Goal: Information Seeking & Learning: Learn about a topic

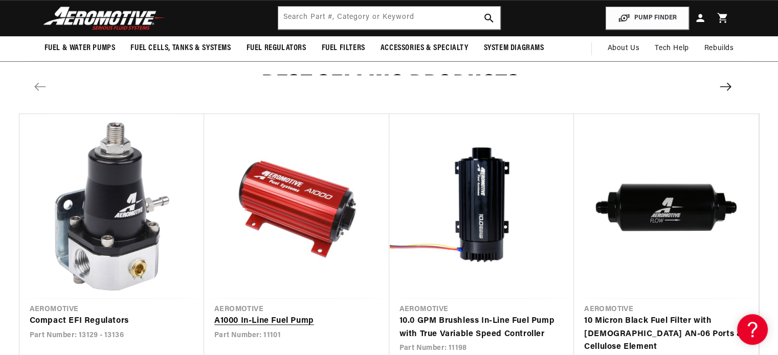
scroll to position [1022, 0]
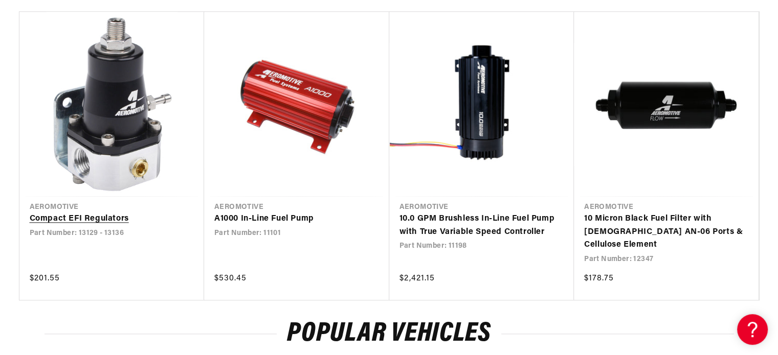
drag, startPoint x: 131, startPoint y: 167, endPoint x: 151, endPoint y: 187, distance: 28.2
click at [131, 213] on link "Compact EFI Regulators" at bounding box center [112, 219] width 165 height 13
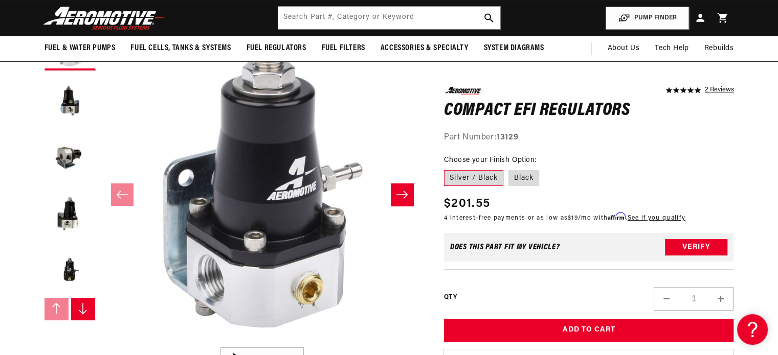
scroll to position [102, 0]
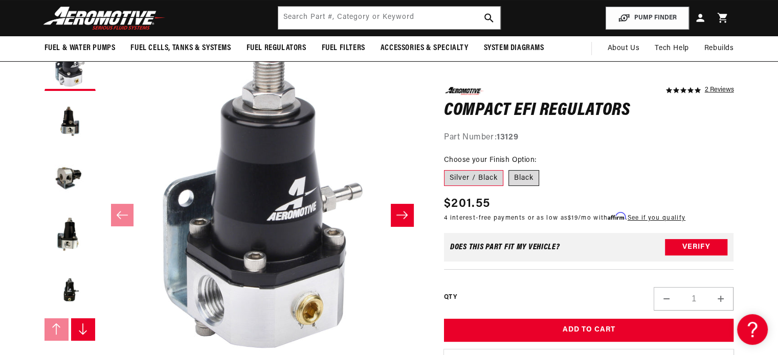
click at [519, 181] on label "Black" at bounding box center [523, 178] width 31 height 16
click at [509, 168] on input "Black" at bounding box center [508, 168] width 1 height 1
radio input "true"
click at [484, 175] on label "Silver / Black" at bounding box center [473, 178] width 59 height 16
click at [447, 168] on input "Silver / Black" at bounding box center [446, 168] width 1 height 1
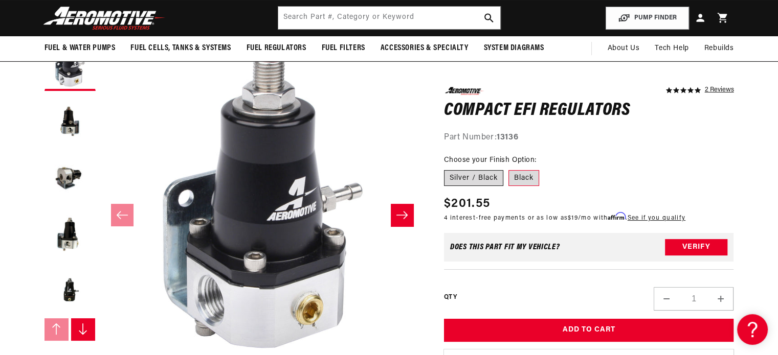
radio input "true"
click at [77, 186] on button "Load image 3 in gallery view" at bounding box center [69, 177] width 51 height 51
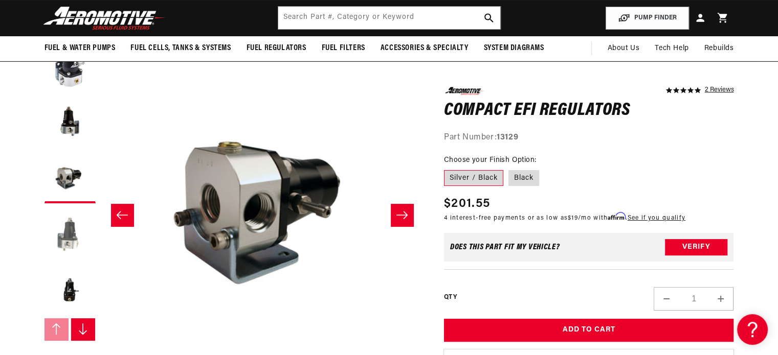
scroll to position [0, 646]
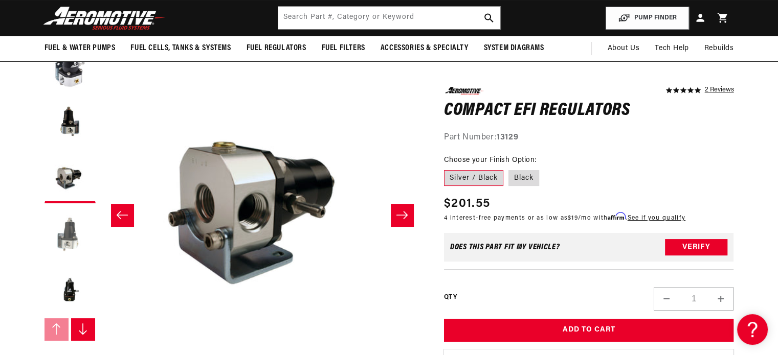
click at [59, 247] on button "Load image 4 in gallery view" at bounding box center [69, 234] width 51 height 51
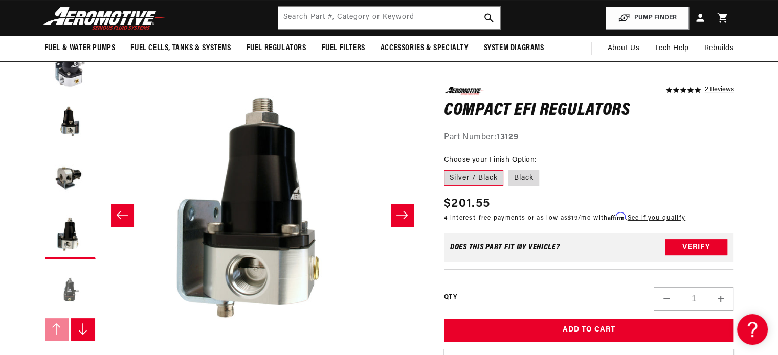
click at [70, 286] on button "Load image 5 in gallery view" at bounding box center [69, 290] width 51 height 51
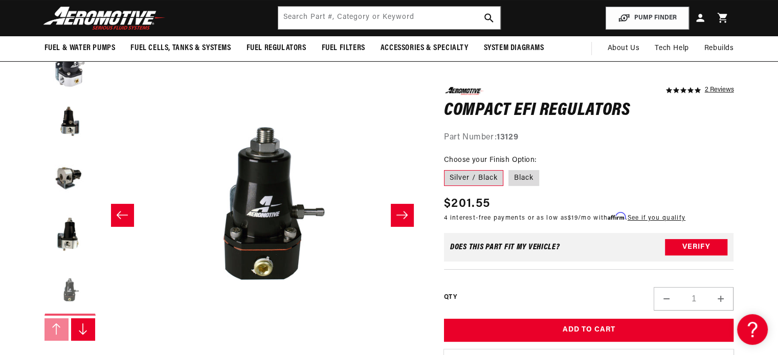
scroll to position [0, 1291]
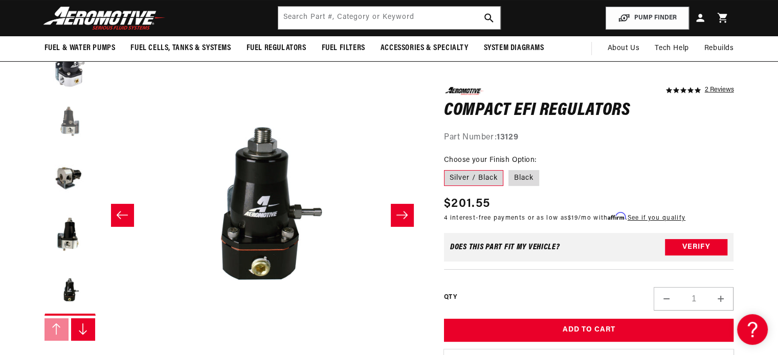
click at [70, 112] on button "Load image 2 in gallery view" at bounding box center [69, 121] width 51 height 51
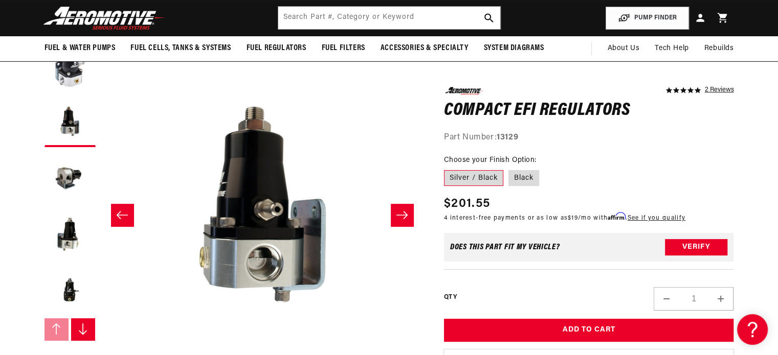
scroll to position [0, 0]
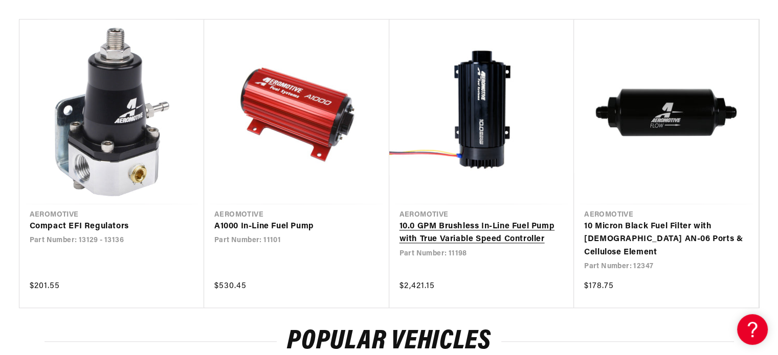
scroll to position [1125, 0]
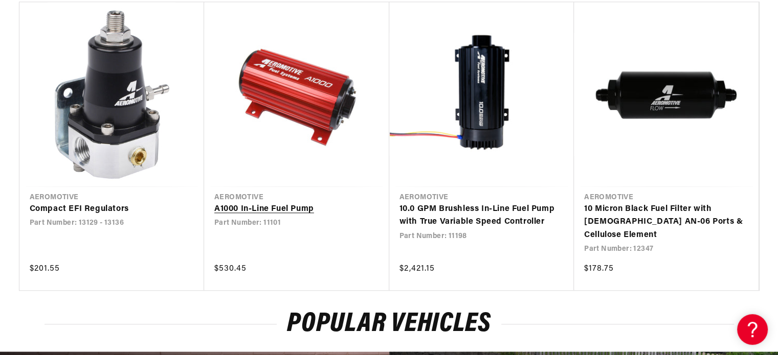
click at [291, 208] on link "A1000 In-Line Fuel Pump" at bounding box center [296, 209] width 165 height 13
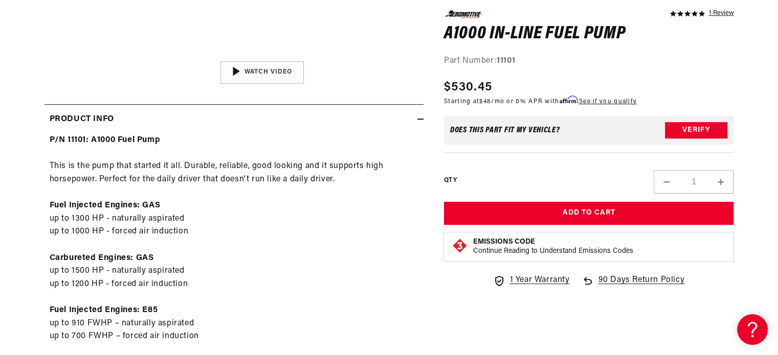
scroll to position [511, 0]
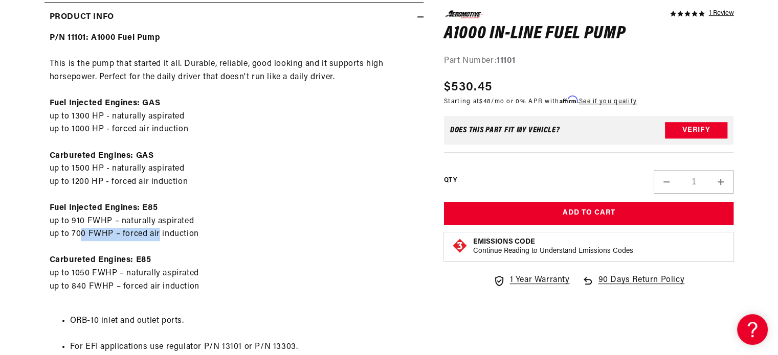
drag, startPoint x: 118, startPoint y: 234, endPoint x: 158, endPoint y: 231, distance: 41.0
click at [158, 231] on div "P/N 11101: A1000 Fuel Pump This is the pump that started it all. Durable, relia…" at bounding box center [233, 285] width 379 height 506
click at [260, 216] on div "P/N 11101: A1000 Fuel Pump This is the pump that started it all. Durable, relia…" at bounding box center [233, 285] width 379 height 506
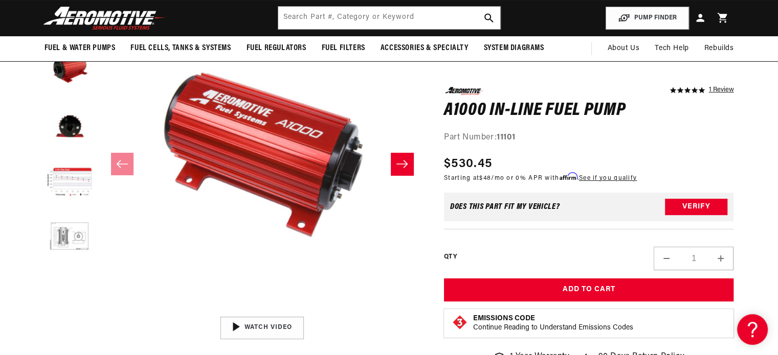
scroll to position [102, 0]
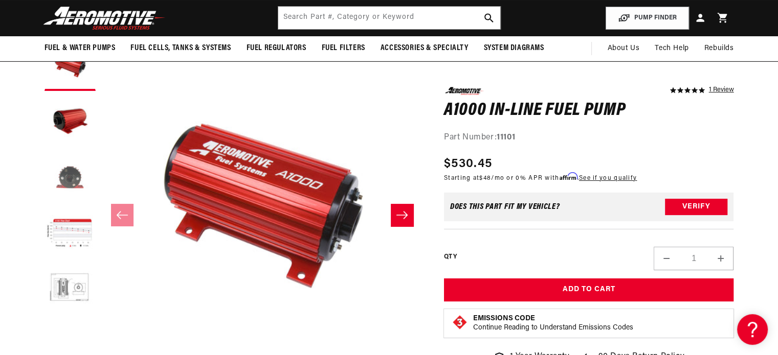
click at [71, 176] on button "Load image 3 in gallery view" at bounding box center [69, 177] width 51 height 51
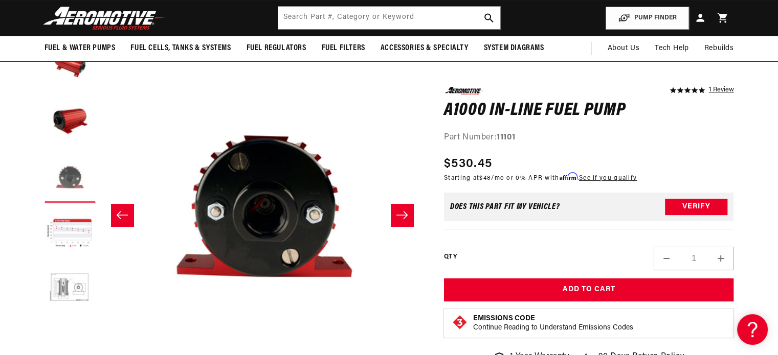
scroll to position [0, 646]
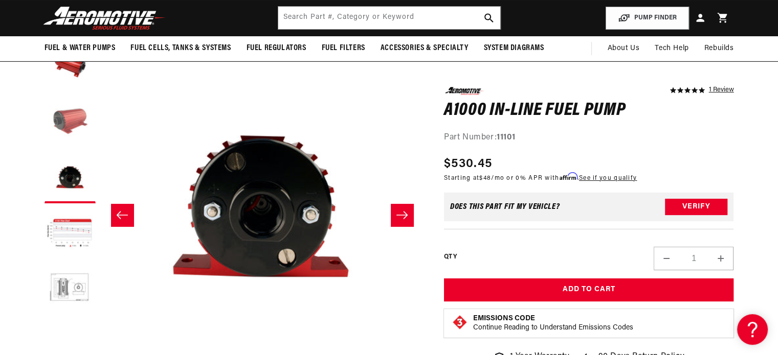
click at [78, 122] on button "Load image 2 in gallery view" at bounding box center [69, 121] width 51 height 51
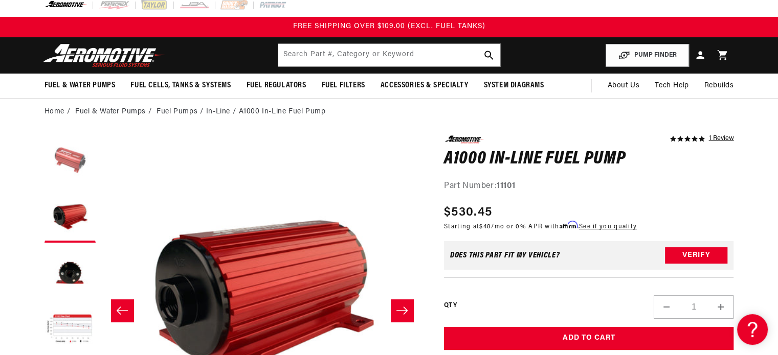
scroll to position [0, 0]
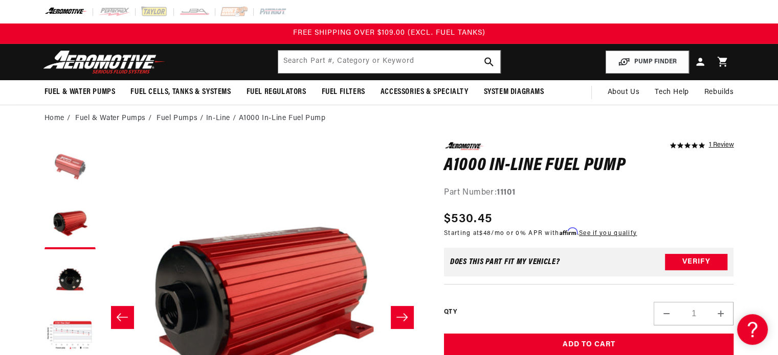
click at [66, 160] on button "Load image 1 in gallery view" at bounding box center [69, 167] width 51 height 51
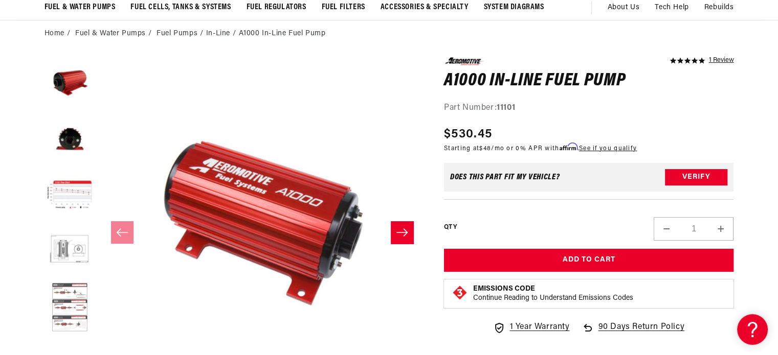
scroll to position [102, 0]
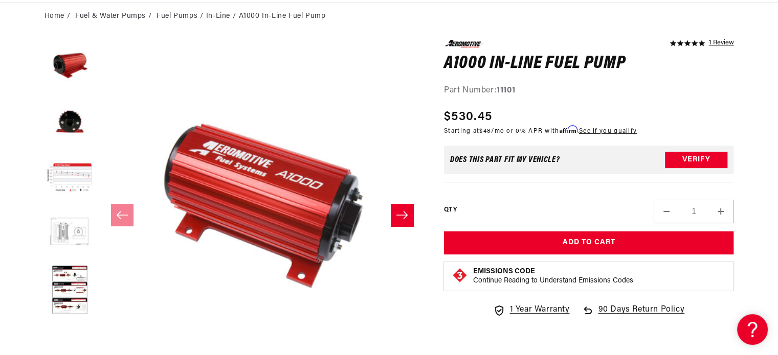
click at [66, 226] on button "Load image 5 in gallery view" at bounding box center [69, 234] width 51 height 51
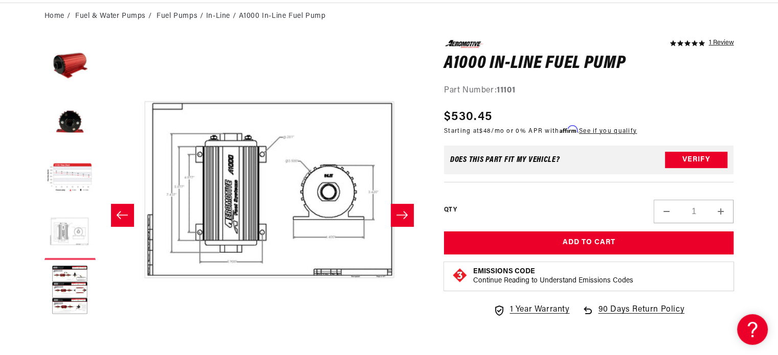
scroll to position [0, 1291]
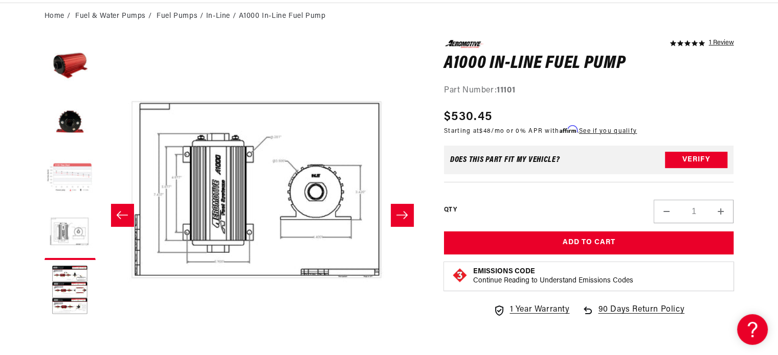
click at [70, 177] on button "Load image 4 in gallery view" at bounding box center [69, 178] width 51 height 51
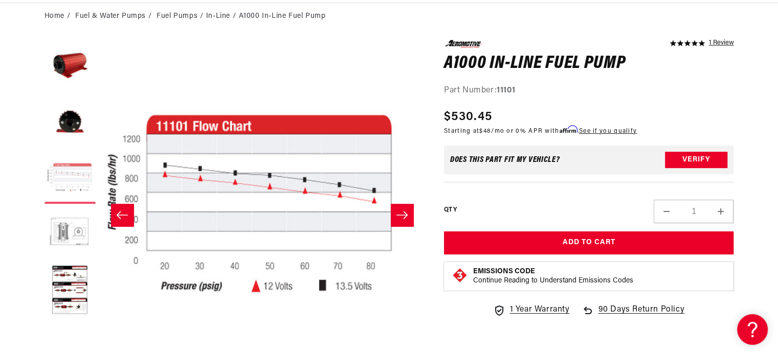
scroll to position [0, 968]
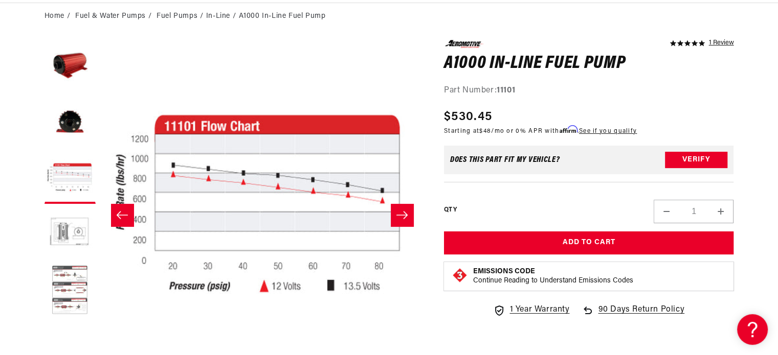
click at [73, 280] on button "Load image 6 in gallery view" at bounding box center [69, 290] width 51 height 51
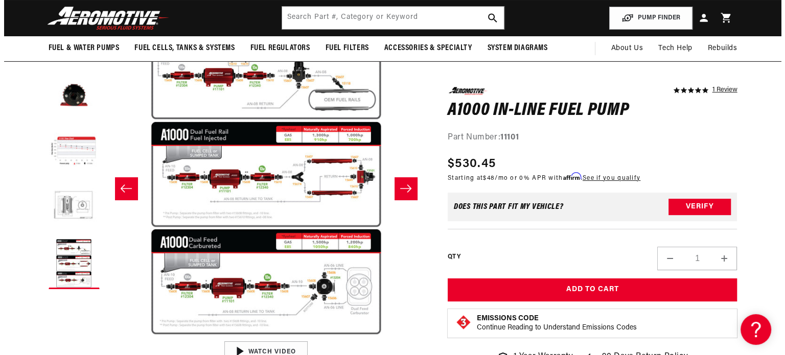
scroll to position [102, 0]
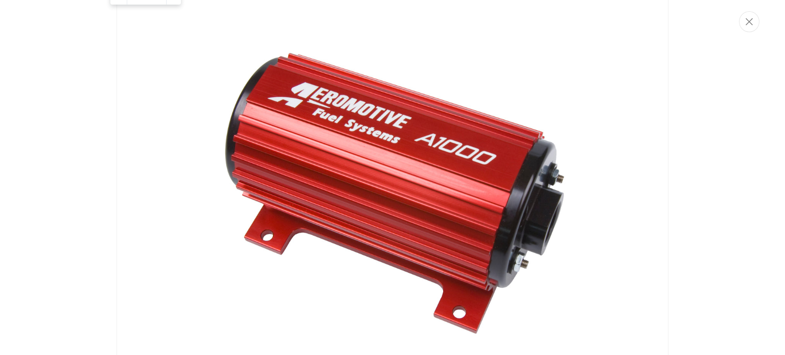
scroll to position [0, 0]
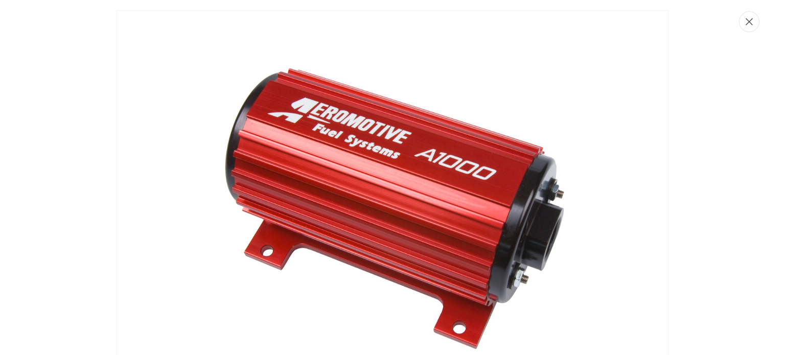
click at [749, 27] on button "Close" at bounding box center [749, 21] width 20 height 21
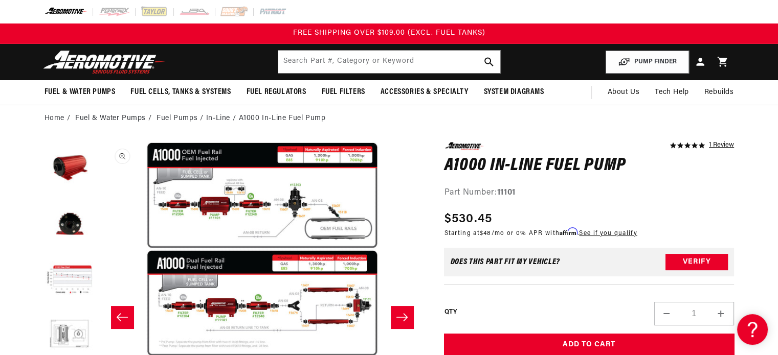
scroll to position [0, 1613]
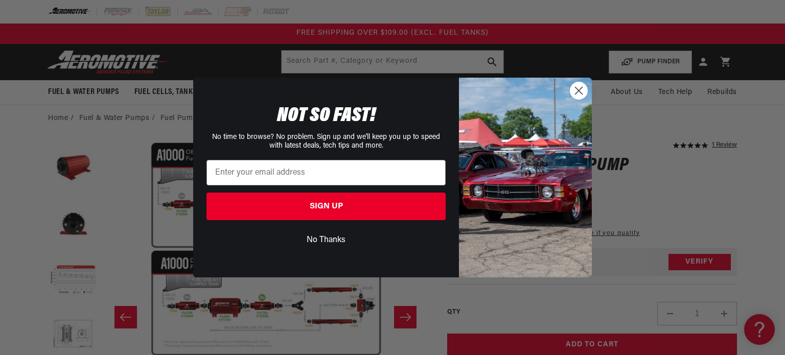
click at [582, 88] on circle "Close dialog" at bounding box center [579, 90] width 17 height 17
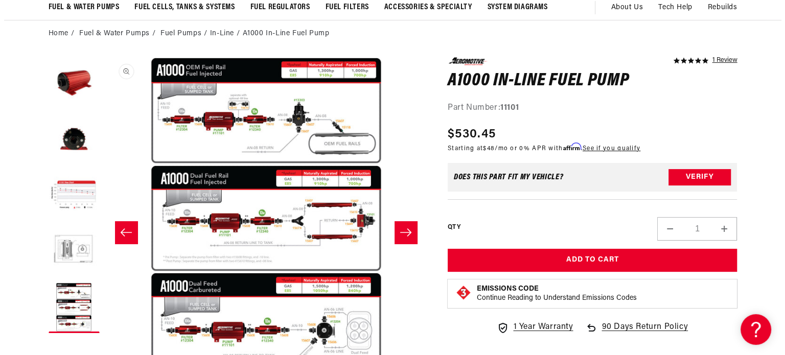
scroll to position [102, 0]
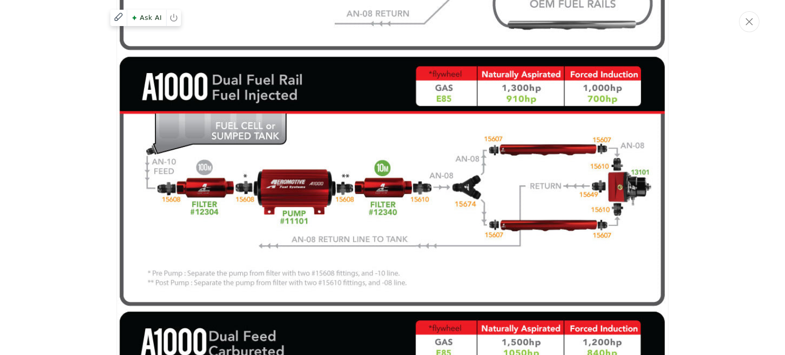
scroll to position [2268, 0]
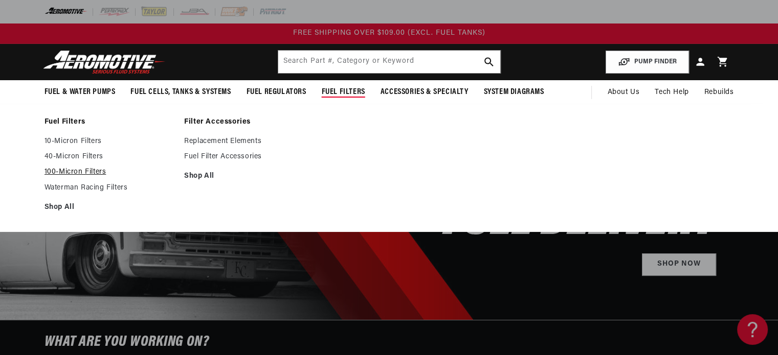
click at [84, 171] on link "100-Micron Filters" at bounding box center [109, 172] width 130 height 9
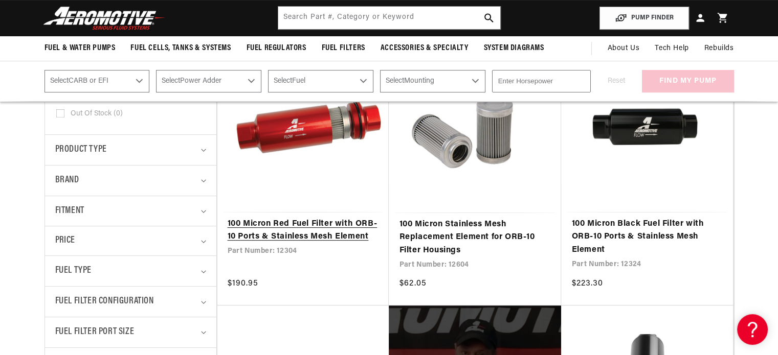
scroll to position [204, 0]
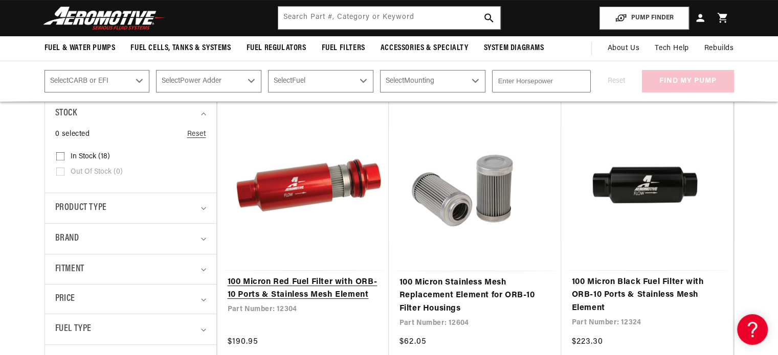
click at [320, 276] on link "100 Micron Red Fuel Filter with ORB-10 Ports & Stainless Mesh Element" at bounding box center [303, 289] width 151 height 26
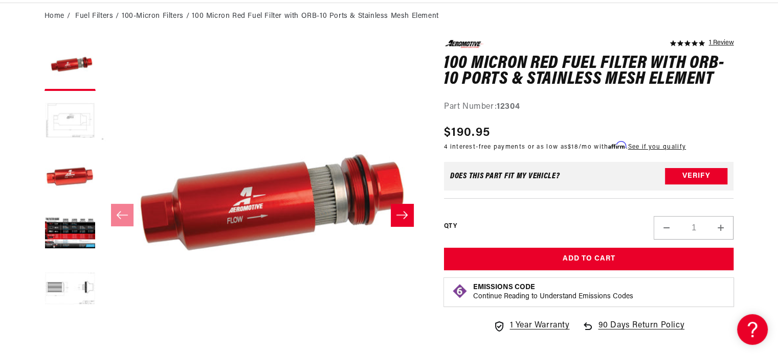
click at [82, 120] on button "Load image 2 in gallery view" at bounding box center [69, 121] width 51 height 51
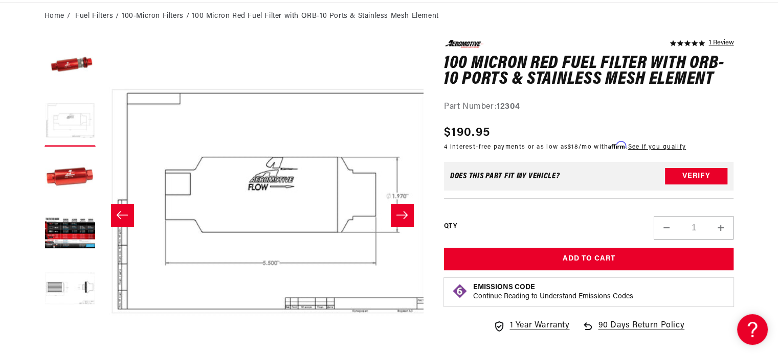
scroll to position [0, 323]
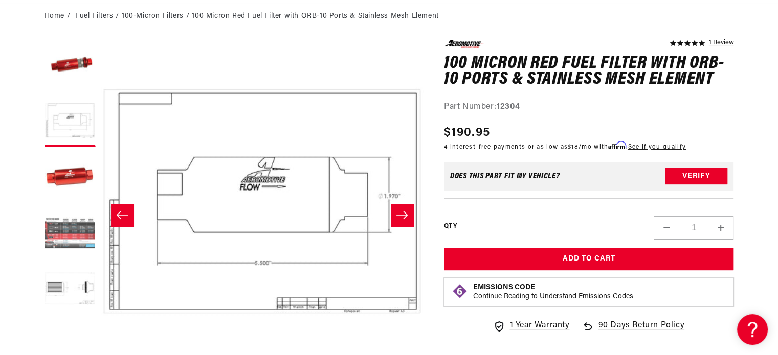
click at [65, 217] on button "Load image 4 in gallery view" at bounding box center [69, 234] width 51 height 51
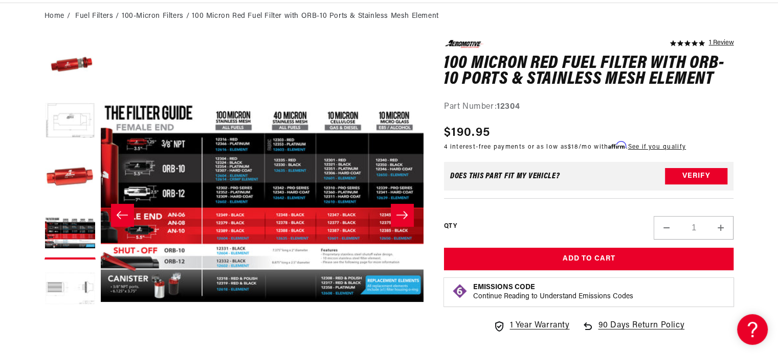
click at [64, 287] on button "Load image 5 in gallery view" at bounding box center [69, 290] width 51 height 51
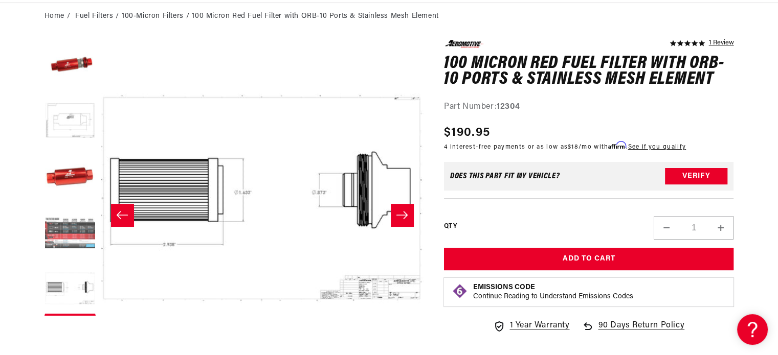
click at [71, 226] on button "Load image 4 in gallery view" at bounding box center [69, 234] width 51 height 51
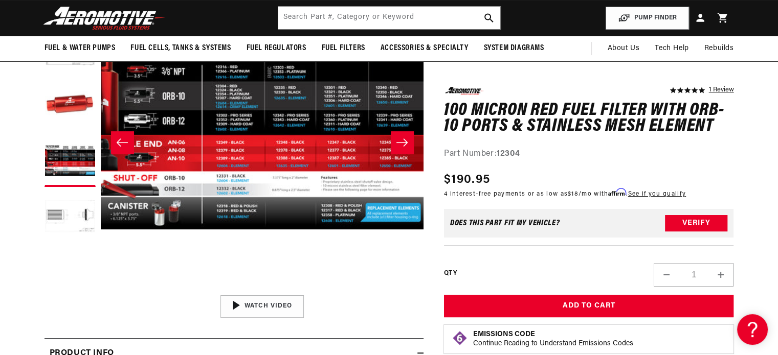
scroll to position [0, 0]
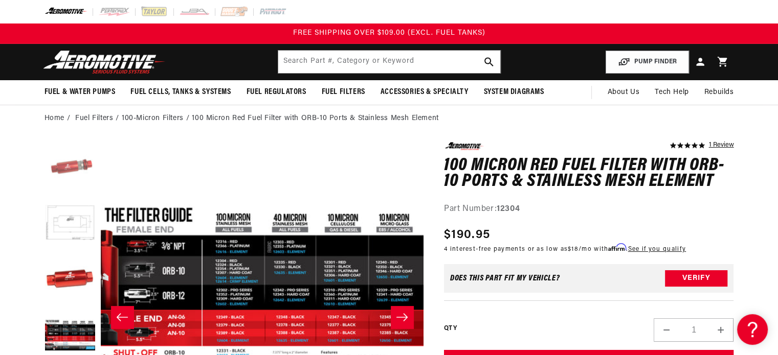
click at [70, 167] on button "Load image 1 in gallery view" at bounding box center [69, 167] width 51 height 51
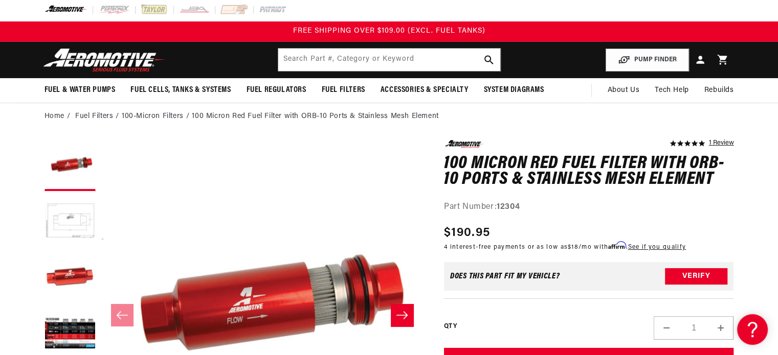
scroll to position [102, 0]
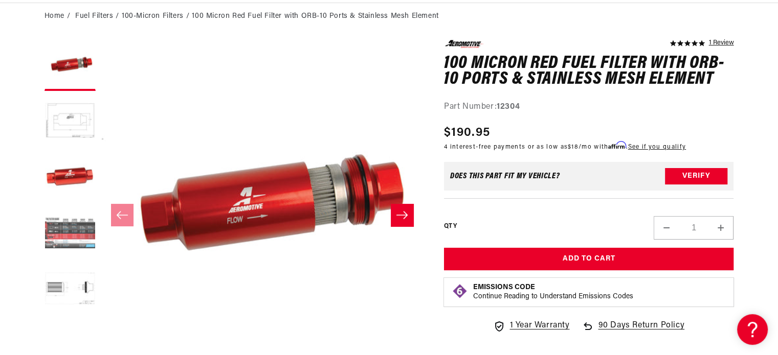
click at [63, 232] on button "Load image 4 in gallery view" at bounding box center [69, 234] width 51 height 51
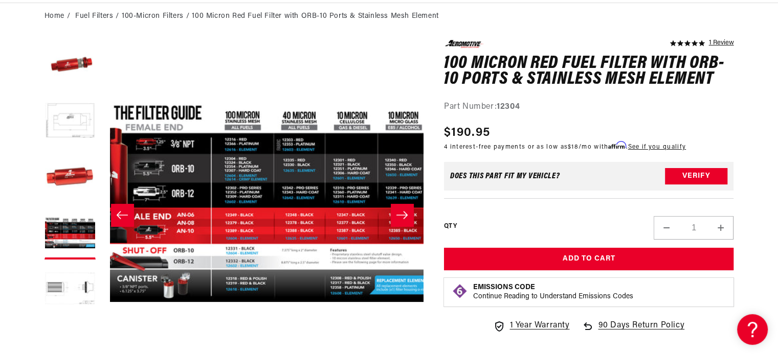
scroll to position [0, 968]
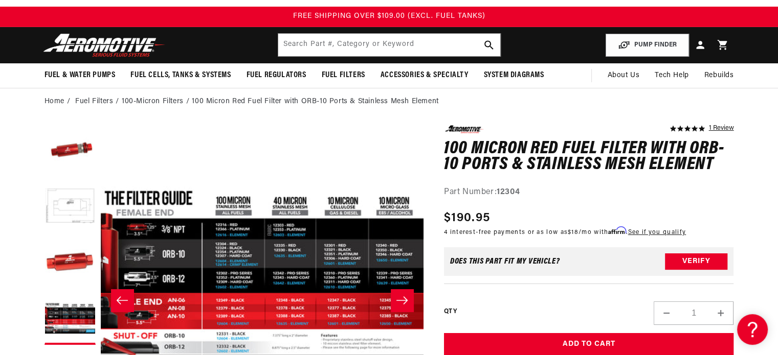
scroll to position [0, 0]
